Goal: Information Seeking & Learning: Learn about a topic

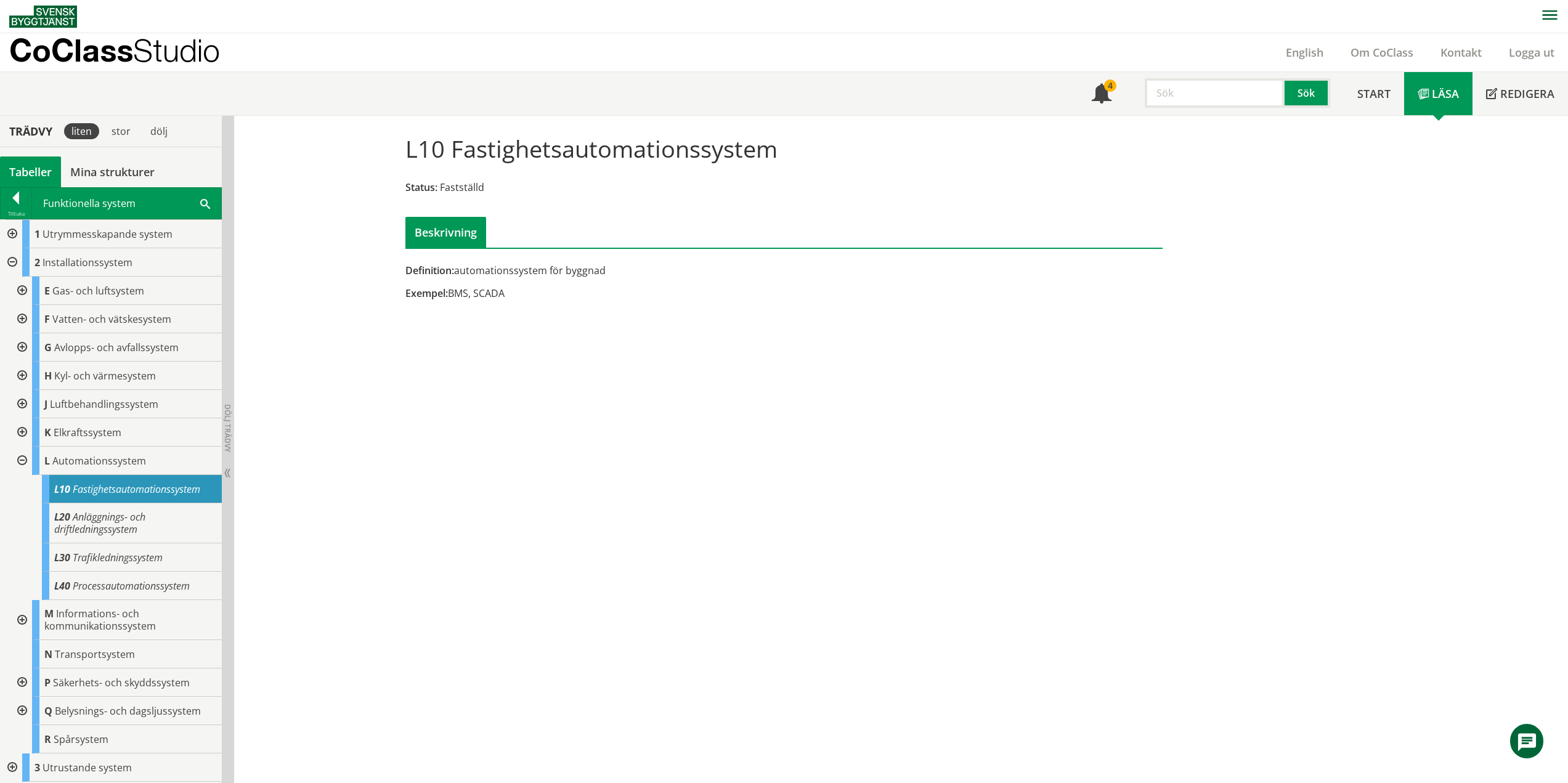
click at [566, 125] on div "L10 Fastighetsautomationssystem Status: Fastställd Beskrivning" at bounding box center [784, 187] width 776 height 123
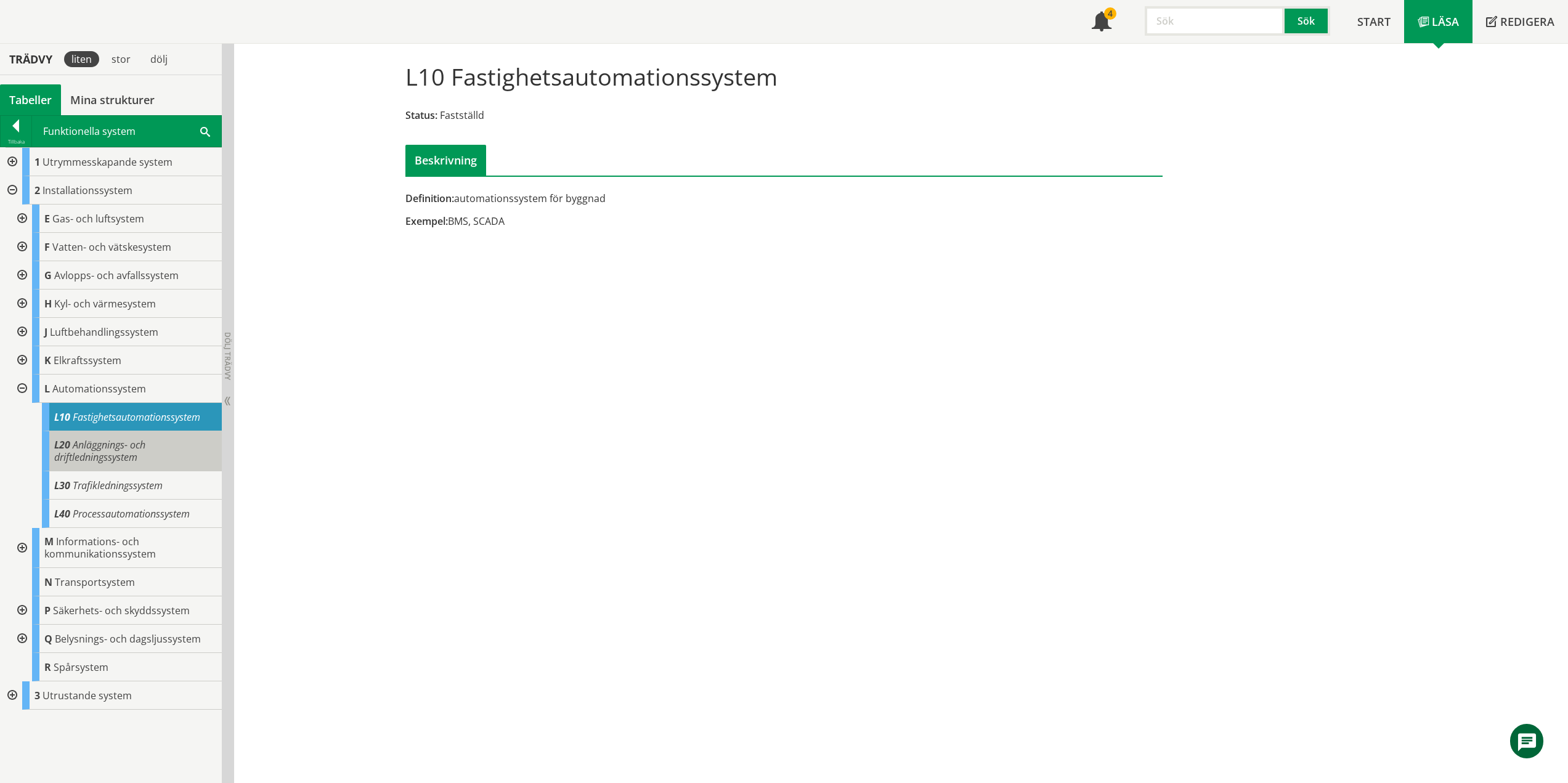
drag, startPoint x: 106, startPoint y: 457, endPoint x: 116, endPoint y: 460, distance: 10.4
click at [106, 457] on span "Anläggnings- och driftledningssystem" at bounding box center [99, 451] width 91 height 26
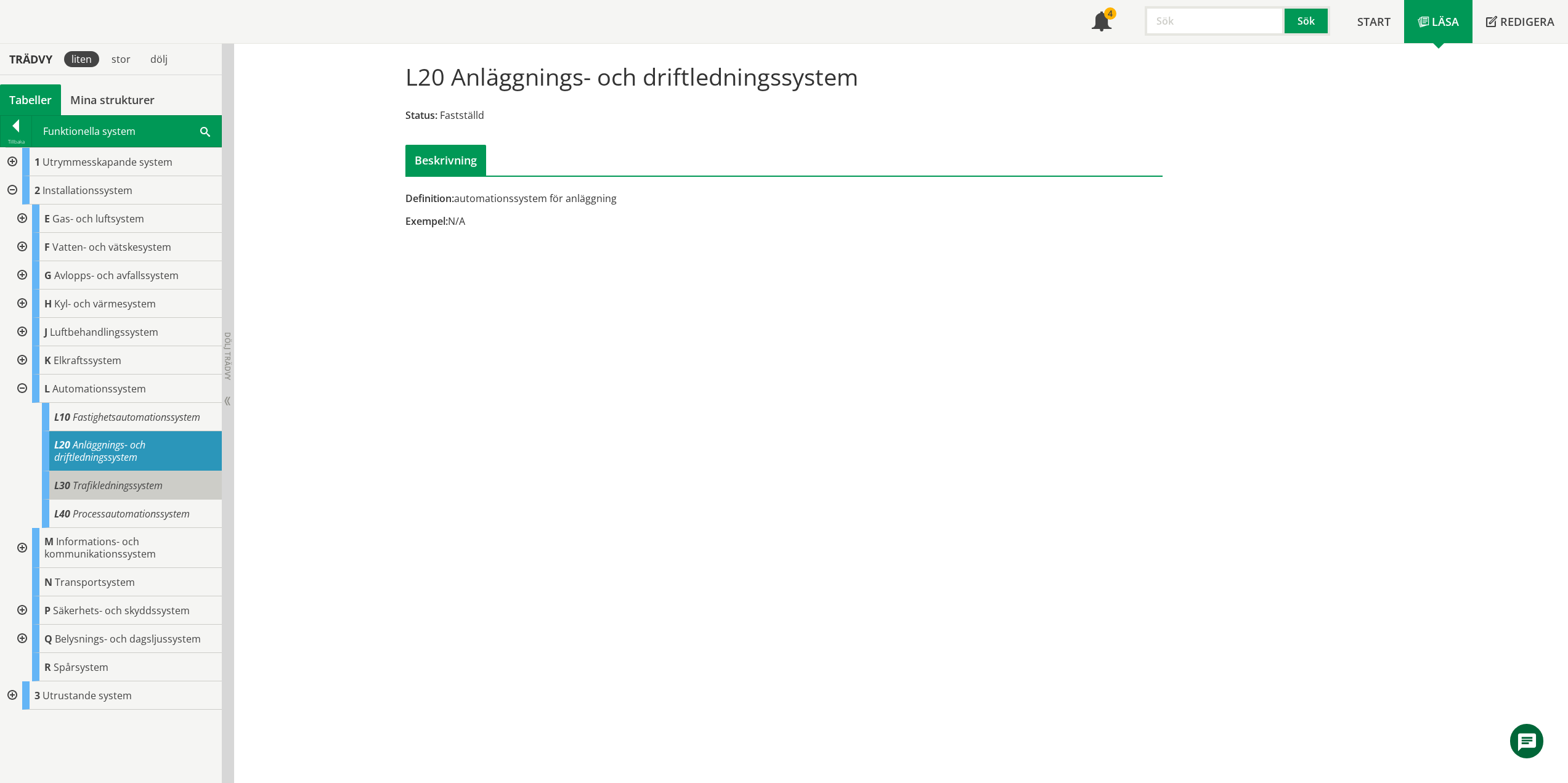
click at [147, 485] on span "Trafikledningssystem" at bounding box center [118, 485] width 90 height 13
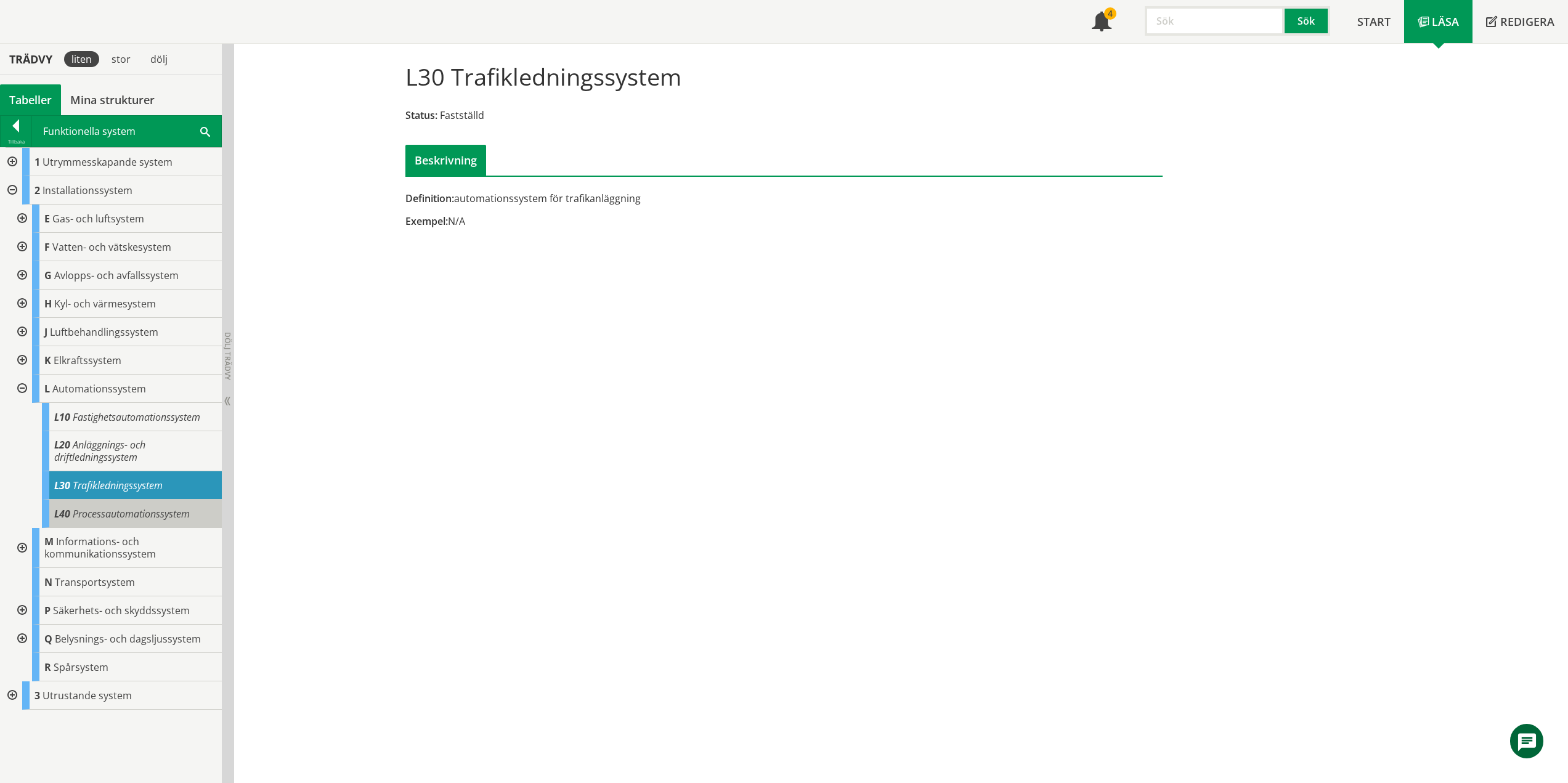
click at [163, 520] on div "L40 Processautomationssystem" at bounding box center [131, 513] width 180 height 28
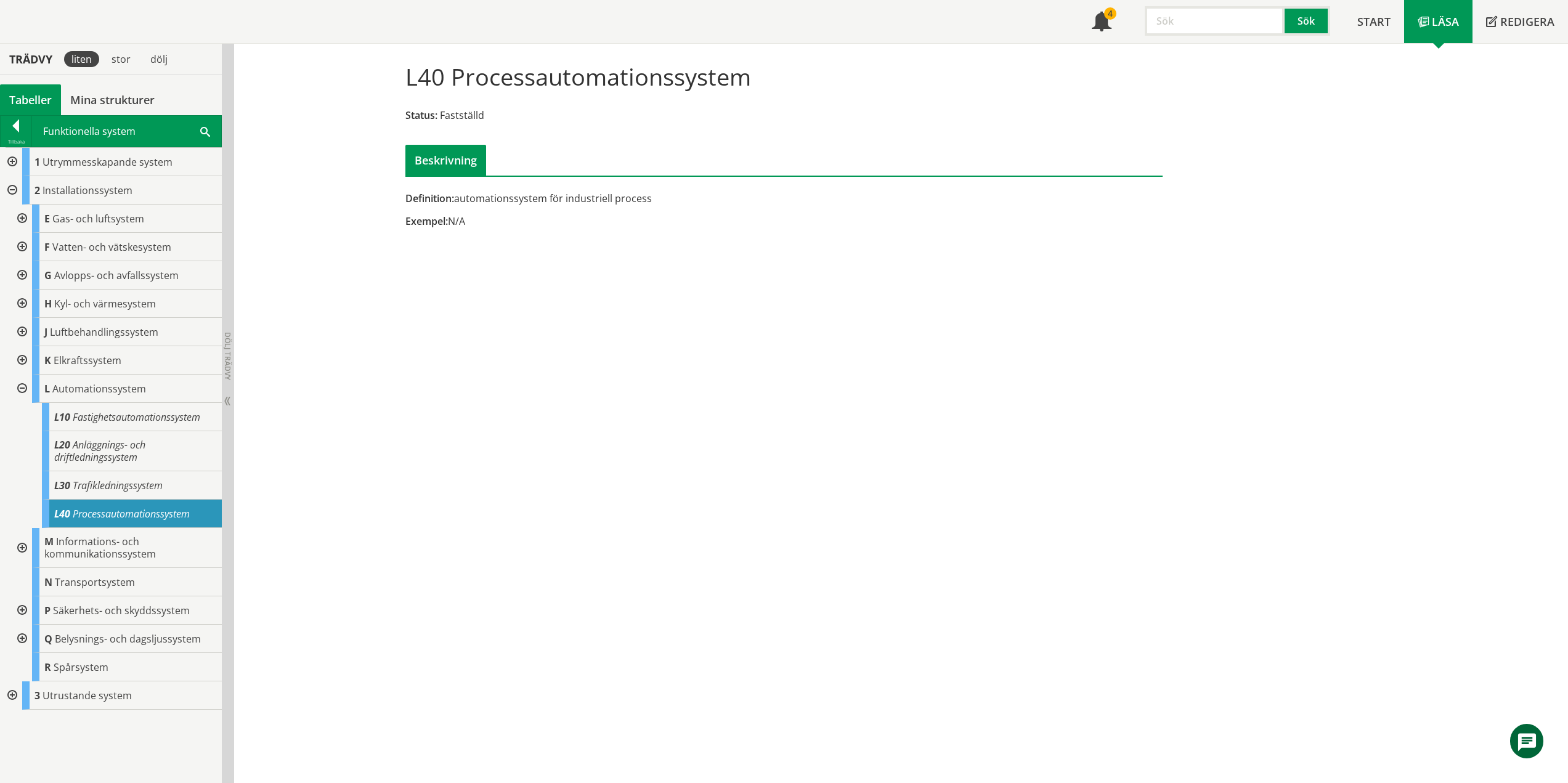
click at [24, 390] on div at bounding box center [20, 389] width 22 height 28
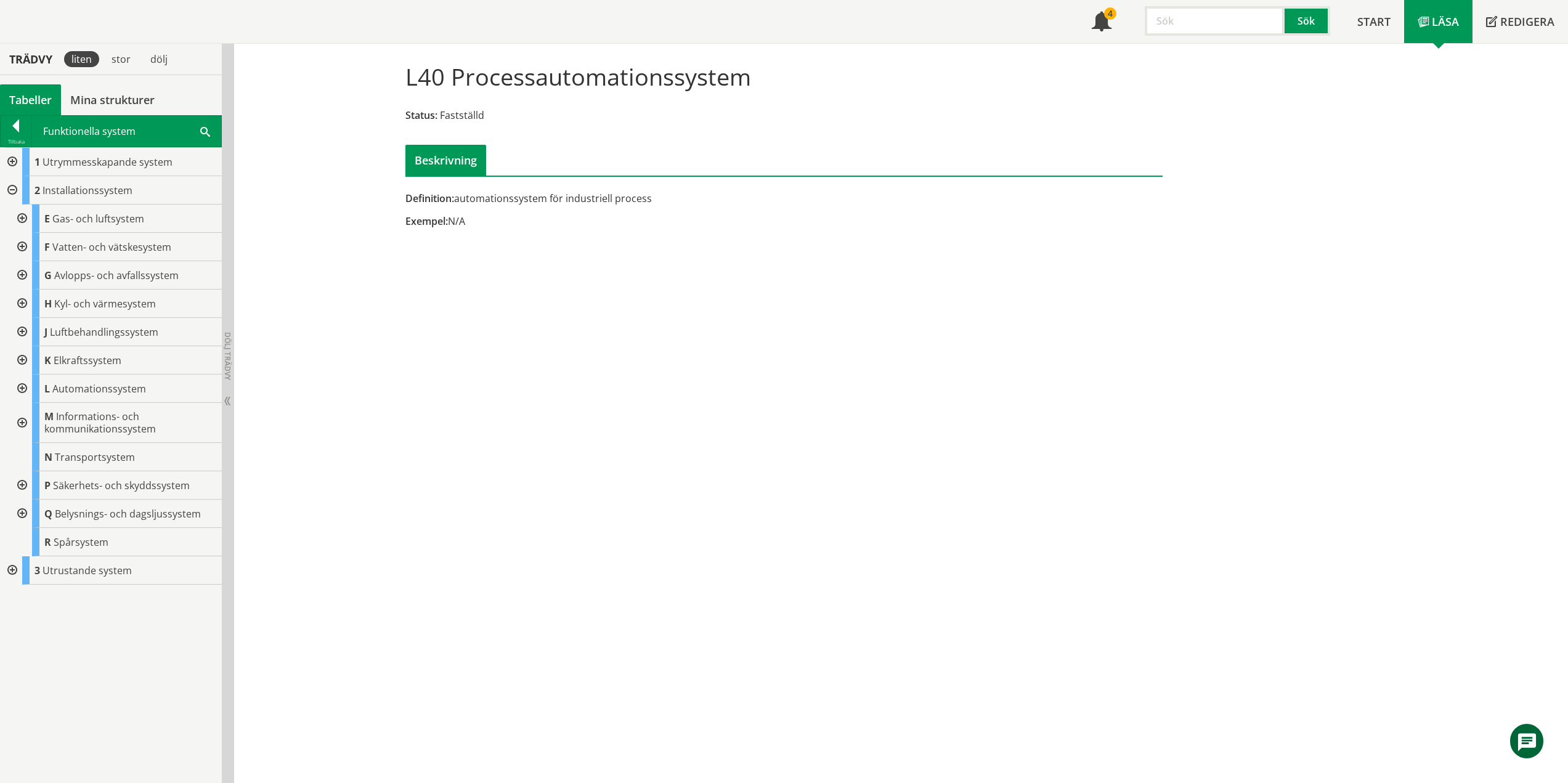
click at [25, 421] on div at bounding box center [20, 422] width 22 height 40
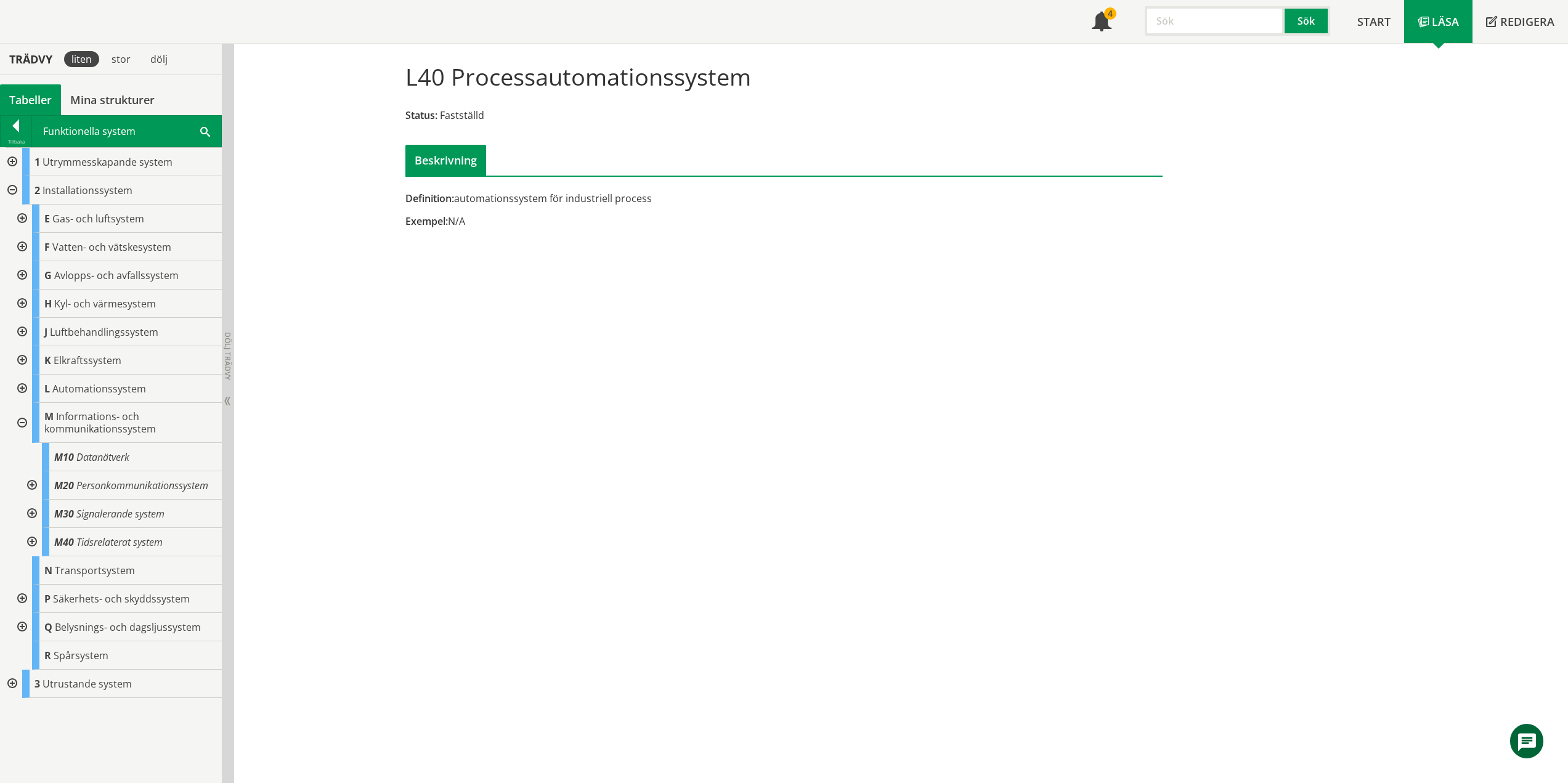
click at [23, 387] on div at bounding box center [20, 389] width 22 height 28
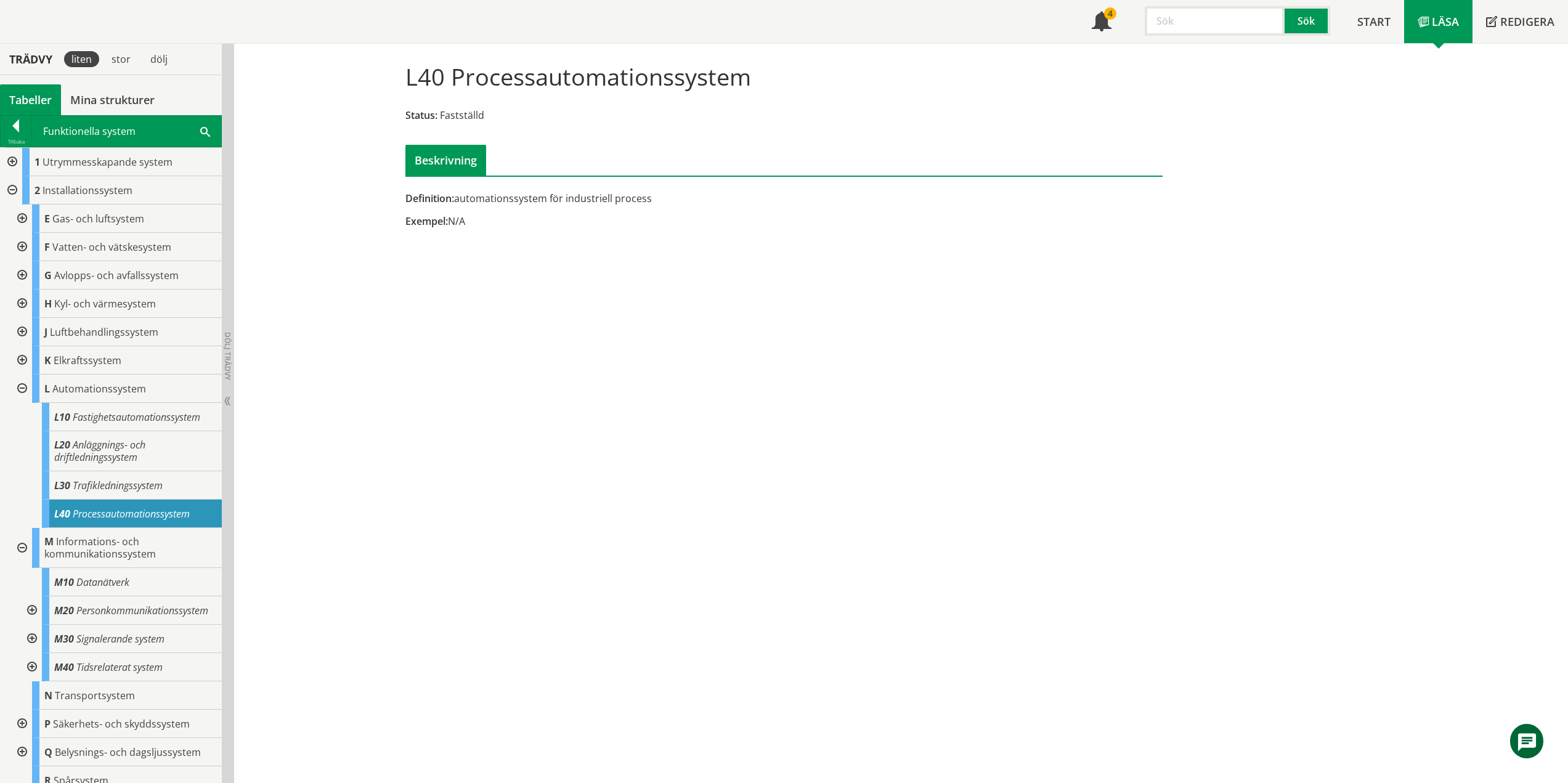
click at [23, 387] on div at bounding box center [20, 389] width 22 height 28
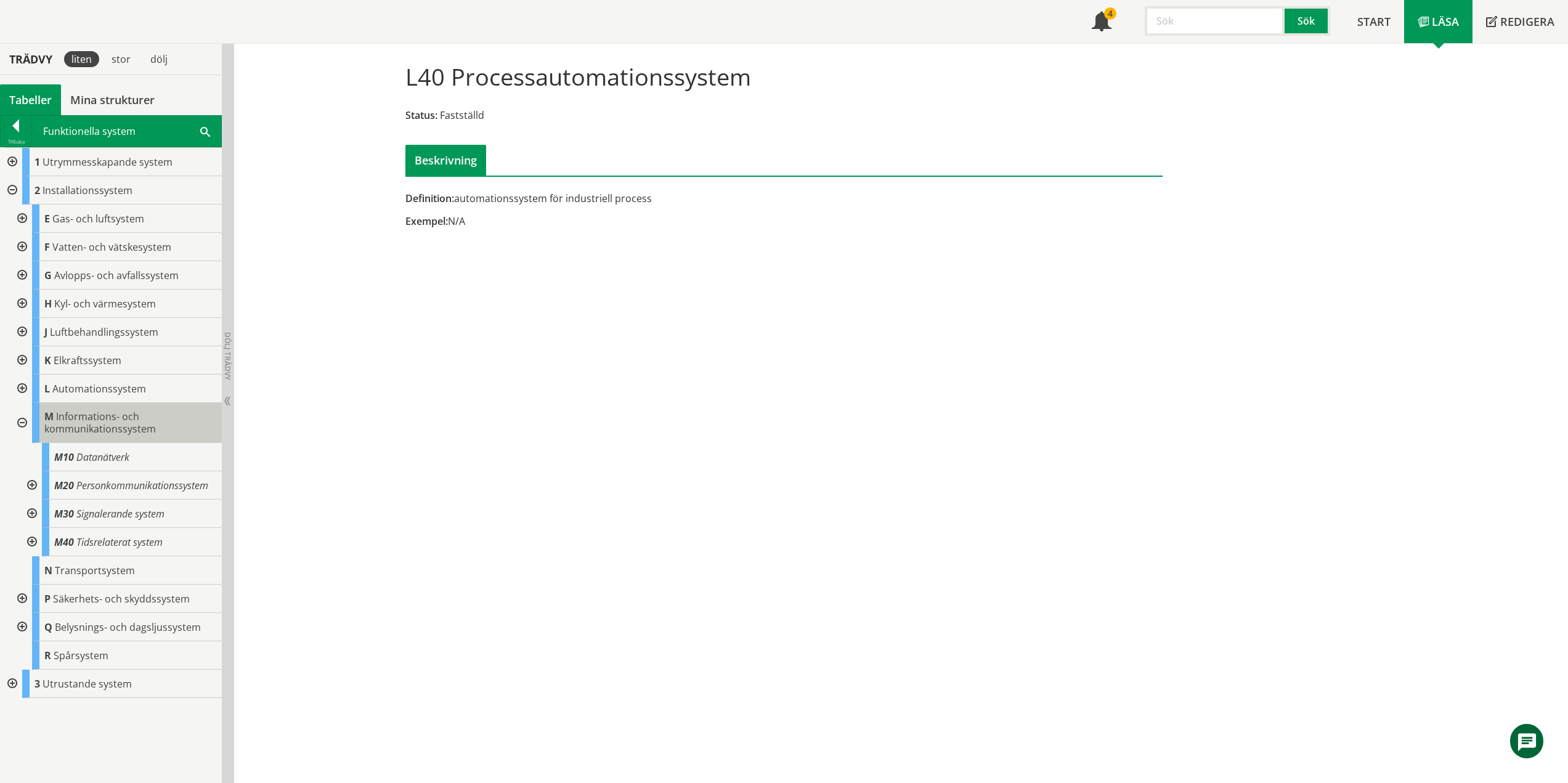
click at [101, 417] on span "Informations- och kommunikationssystem" at bounding box center [100, 422] width 111 height 26
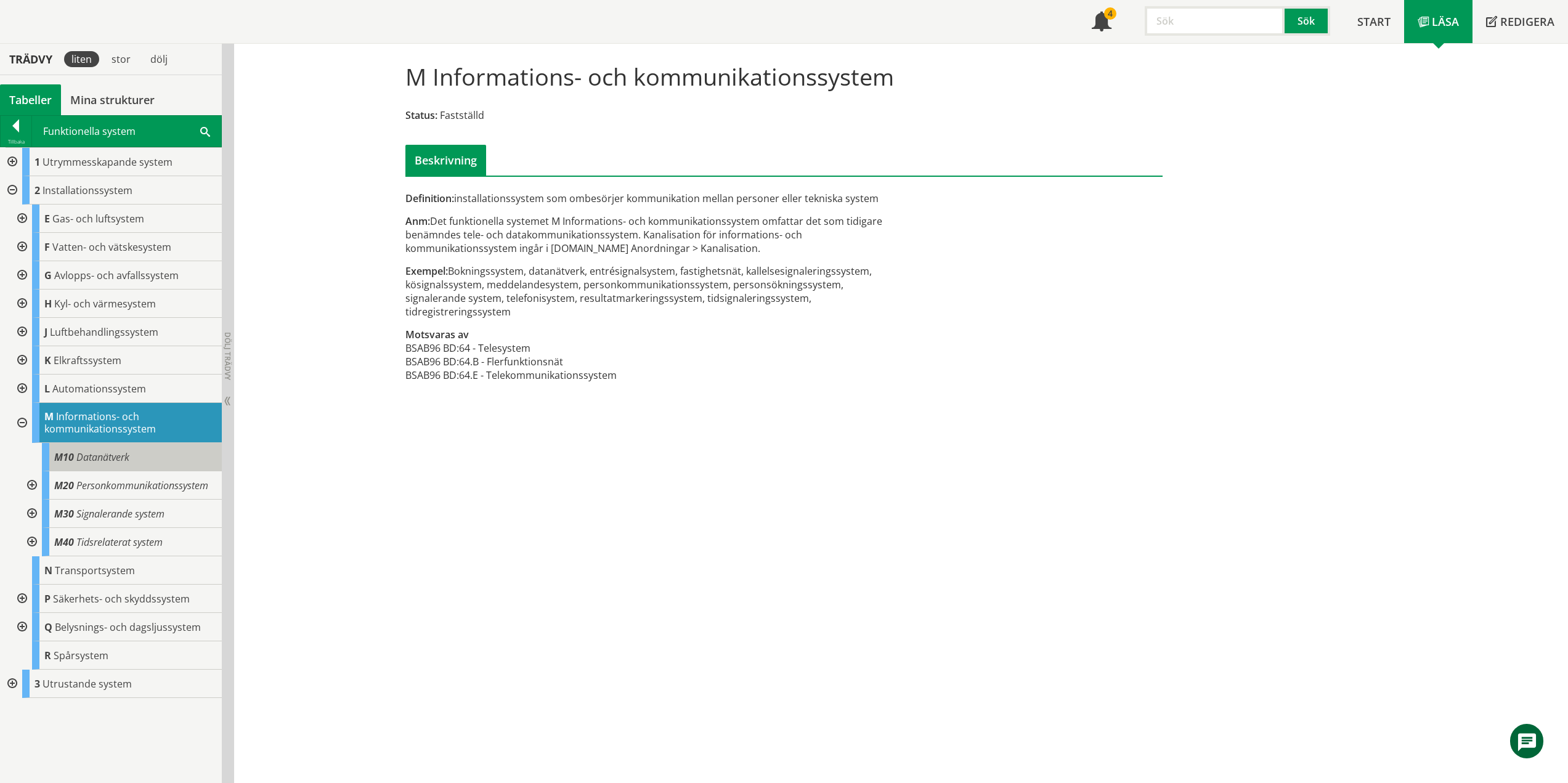
click at [116, 461] on span "Datanätverk" at bounding box center [102, 456] width 53 height 13
